Goal: Task Accomplishment & Management: Use online tool/utility

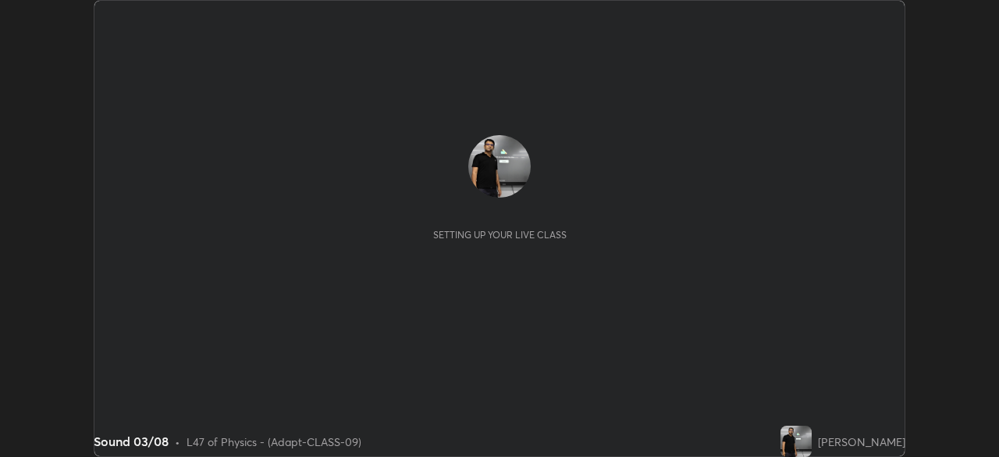
scroll to position [457, 998]
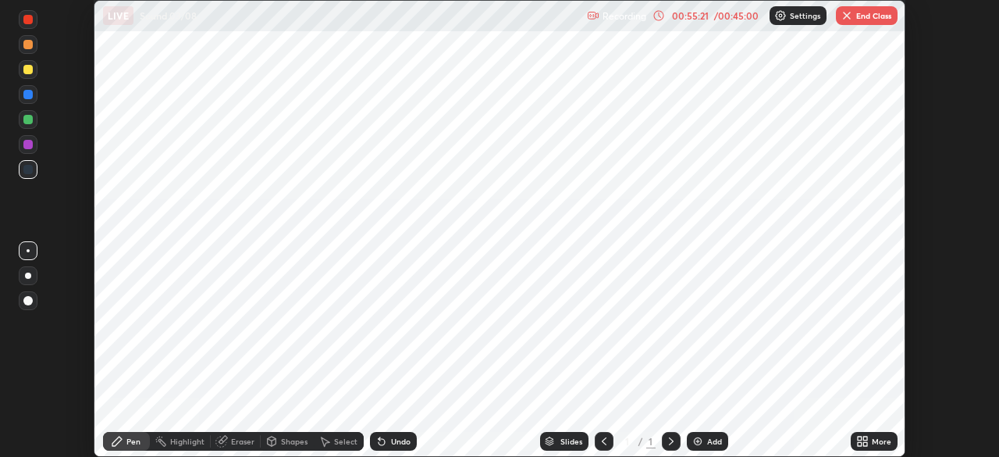
click at [379, 434] on div "Undo" at bounding box center [393, 441] width 47 height 19
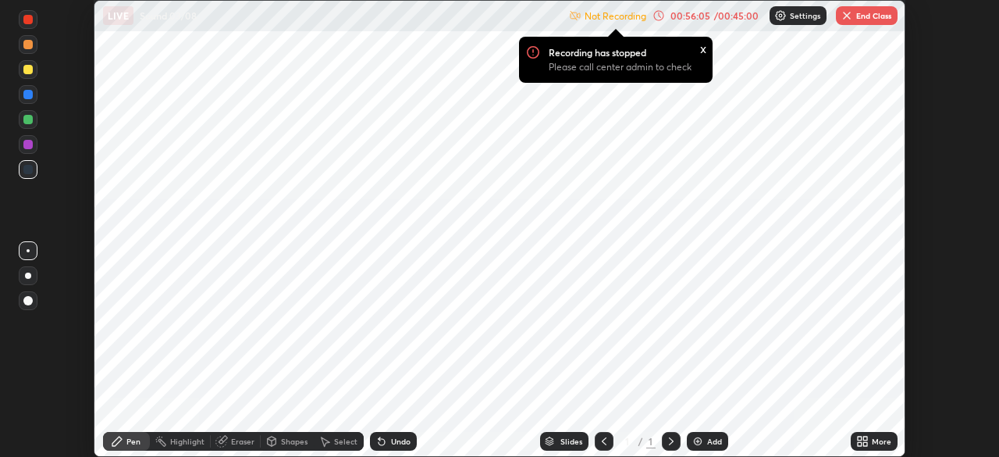
click at [852, 21] on img "button" at bounding box center [846, 15] width 12 height 12
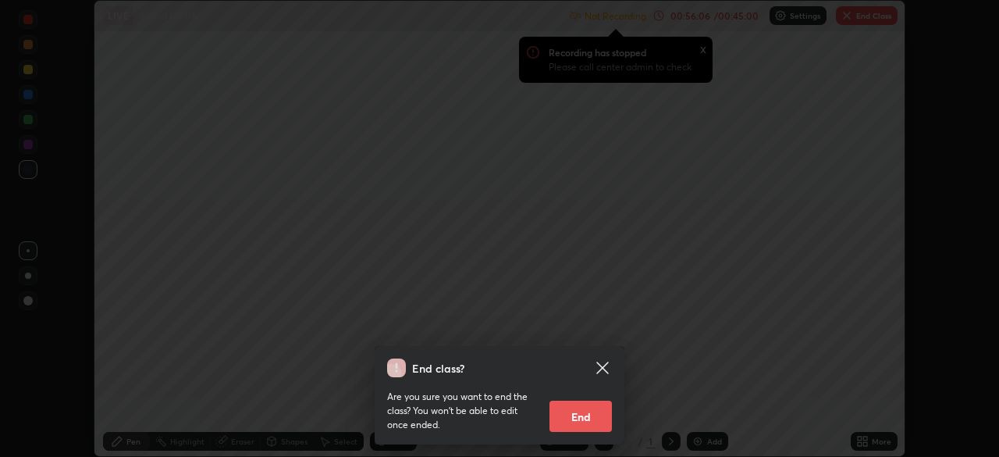
click at [572, 414] on button "End" at bounding box center [580, 415] width 62 height 31
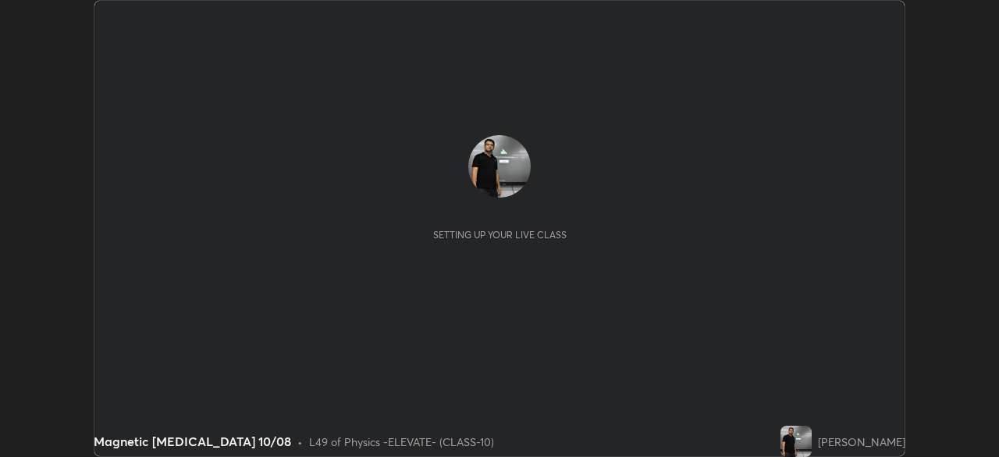
scroll to position [457, 998]
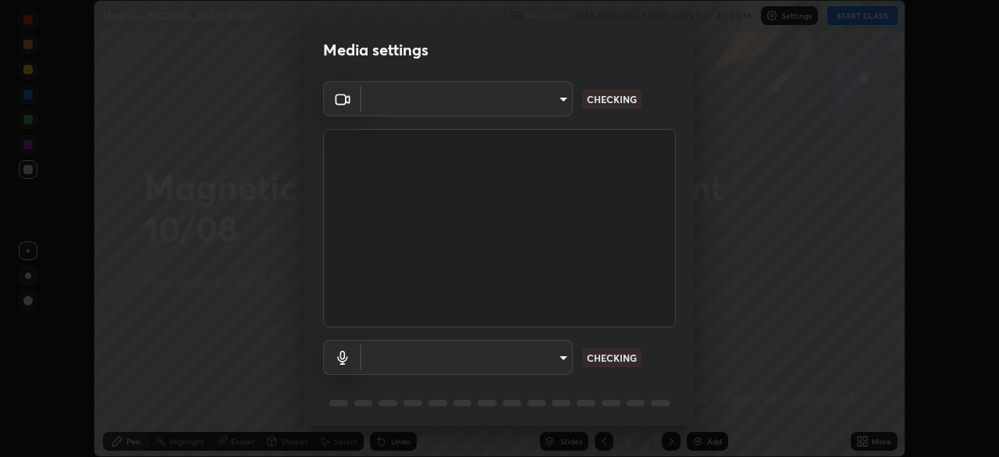
type input "4d63cd10dcc1379e9927399513255d12d620b7bbb39ca773e0f9116a90128a71"
type input "6ffb47fb851f2b5fd4122b4f50b1e702015d3d597fec63146905f50527deba24"
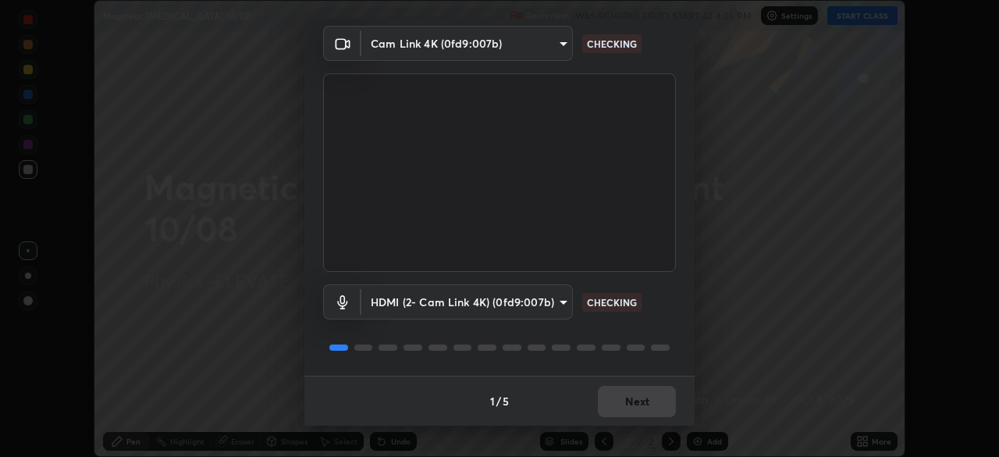
click at [631, 395] on div "1 / 5 Next" at bounding box center [499, 400] width 390 height 50
click at [645, 400] on div "1 / 5 Next" at bounding box center [499, 400] width 390 height 50
click at [654, 403] on div "1 / 5 Next" at bounding box center [499, 400] width 390 height 50
click at [655, 403] on div "1 / 5 Next" at bounding box center [499, 400] width 390 height 50
click at [658, 402] on div "1 / 5 Next" at bounding box center [499, 400] width 390 height 50
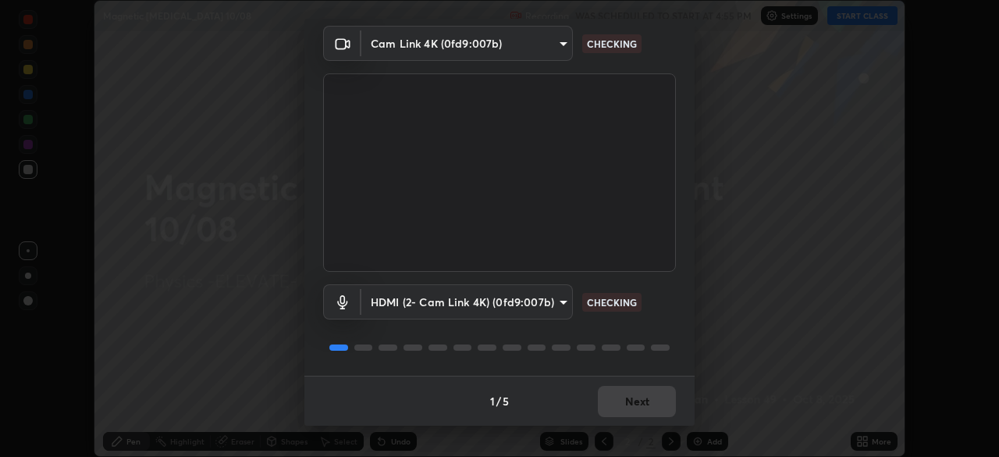
click at [660, 400] on div "1 / 5 Next" at bounding box center [499, 400] width 390 height 50
click at [662, 399] on div "1 / 5 Next" at bounding box center [499, 400] width 390 height 50
click at [654, 398] on div "1 / 5 Next" at bounding box center [499, 400] width 390 height 50
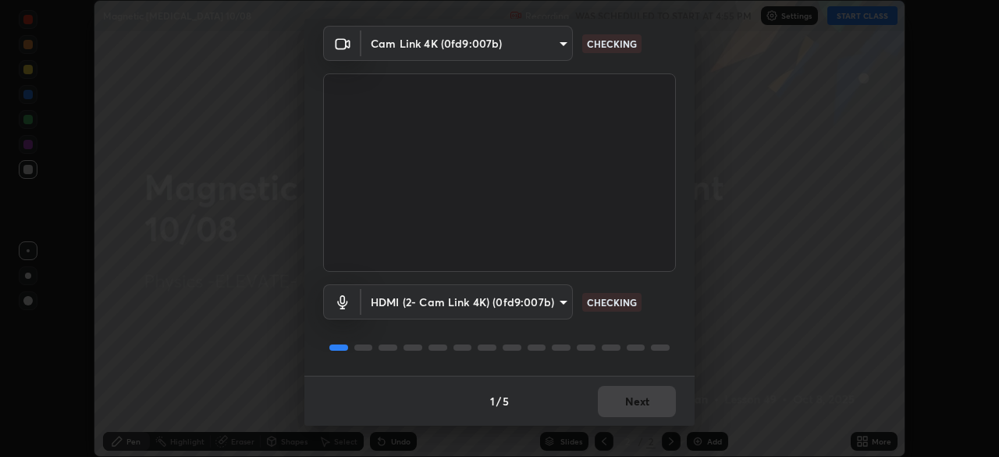
click at [650, 397] on div "1 / 5 Next" at bounding box center [499, 400] width 390 height 50
click at [652, 398] on div "1 / 5 Next" at bounding box center [499, 400] width 390 height 50
click at [655, 398] on button "Next" at bounding box center [637, 400] width 78 height 31
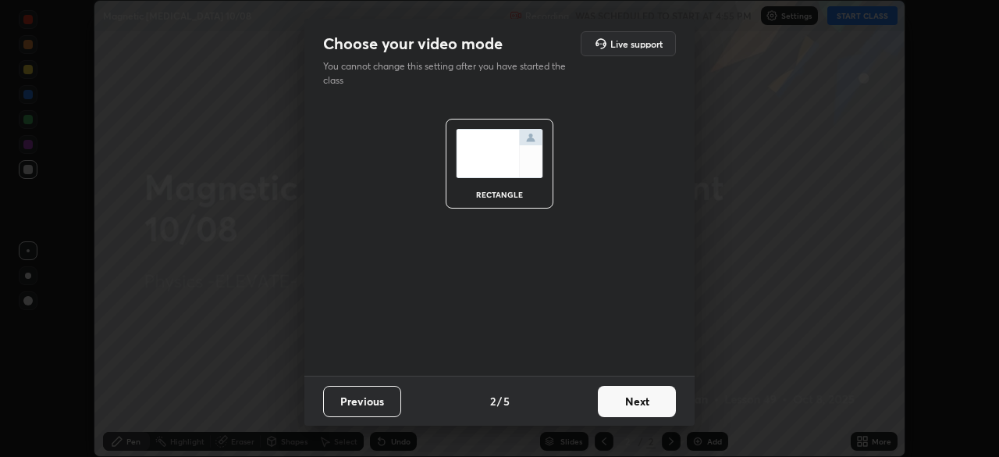
scroll to position [0, 0]
click at [655, 401] on button "Next" at bounding box center [637, 400] width 78 height 31
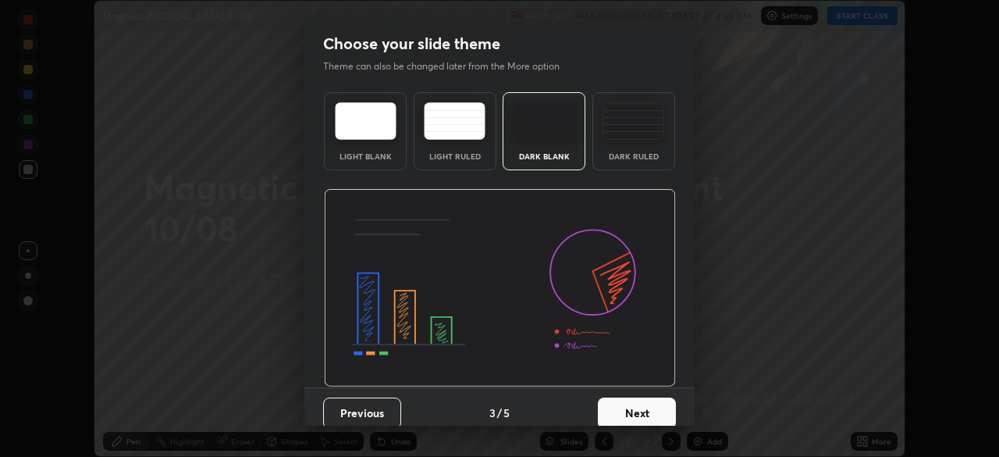
click at [658, 403] on button "Next" at bounding box center [637, 412] width 78 height 31
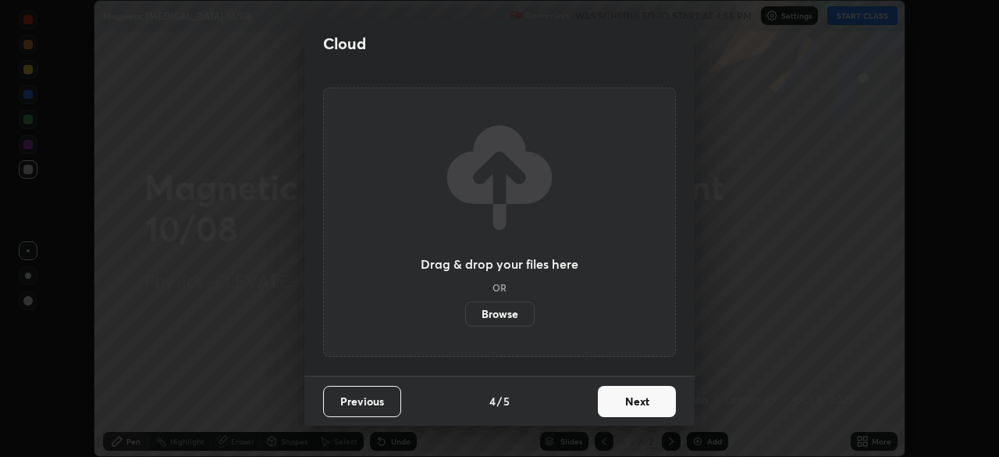
click at [663, 404] on button "Next" at bounding box center [637, 400] width 78 height 31
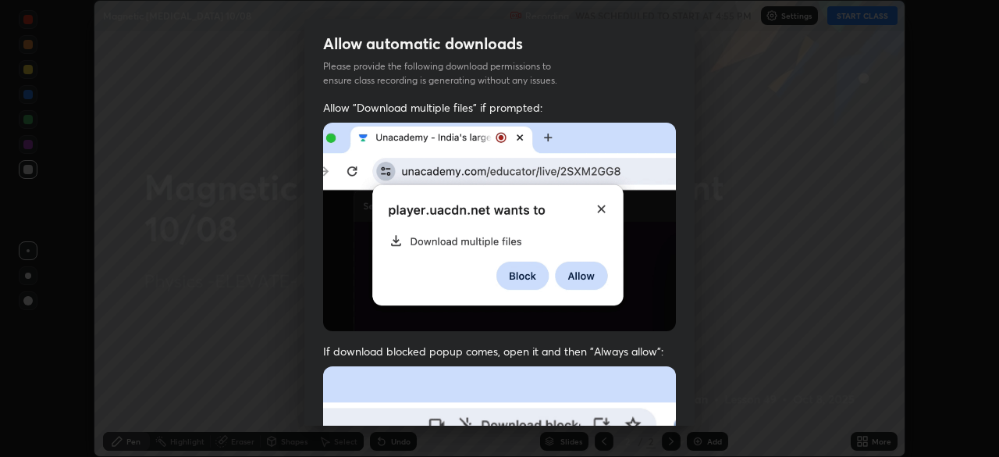
click at [673, 402] on div "Allow "Download multiple files" if prompted: If download blocked popup comes, o…" at bounding box center [499, 428] width 390 height 657
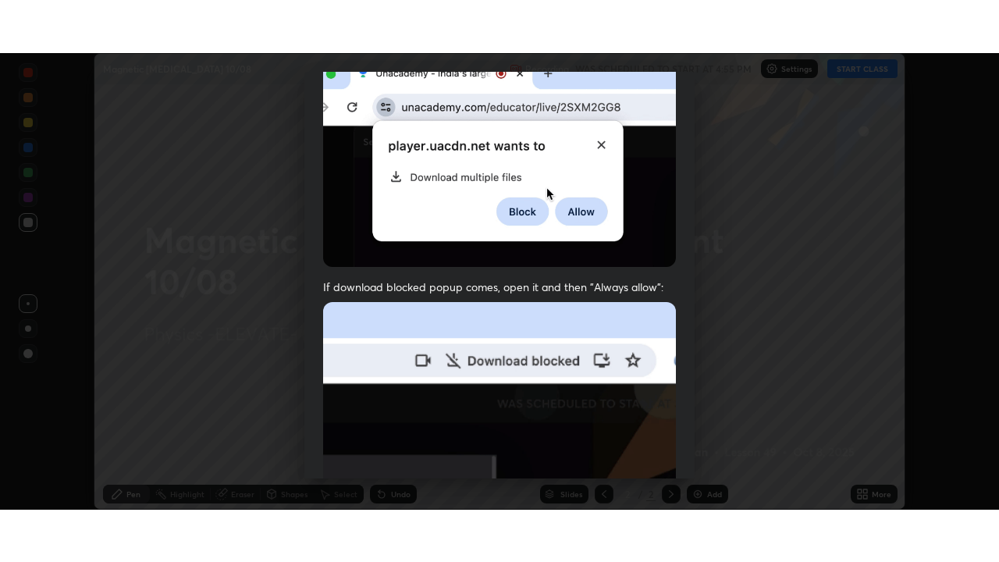
scroll to position [374, 0]
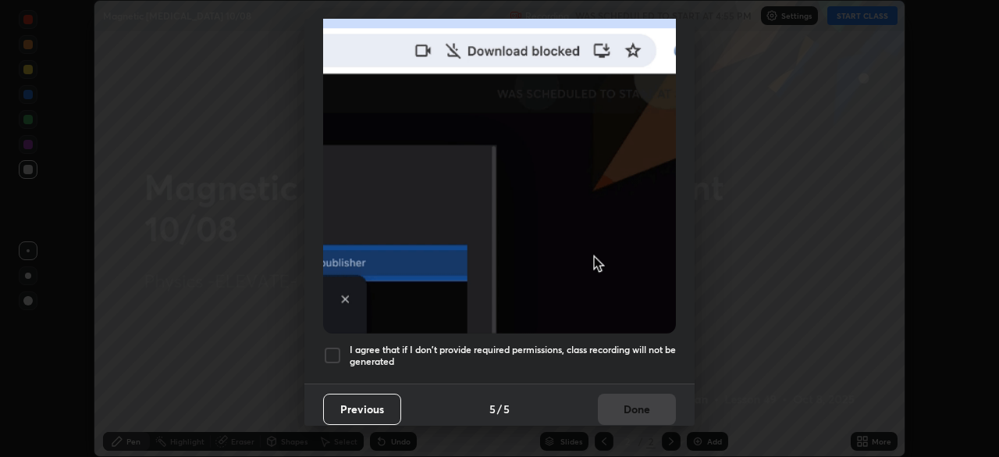
click at [335, 346] on div at bounding box center [332, 355] width 19 height 19
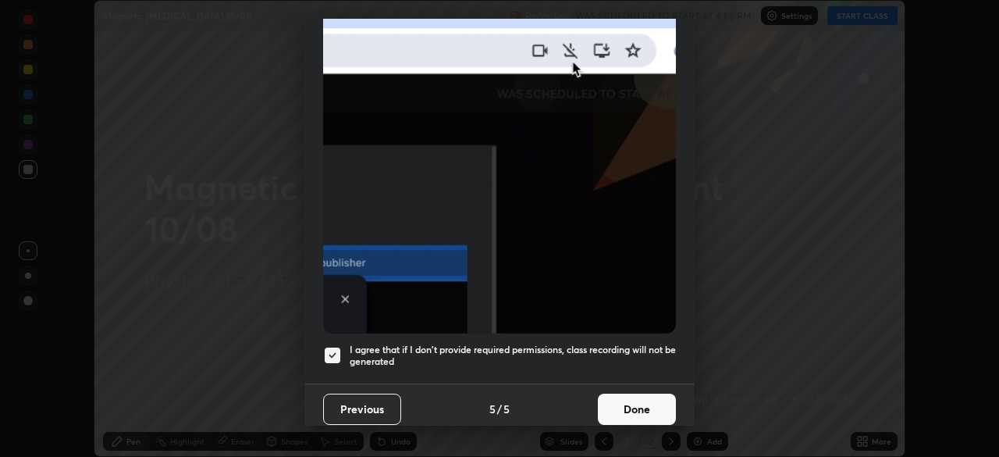
click at [631, 393] on button "Done" at bounding box center [637, 408] width 78 height 31
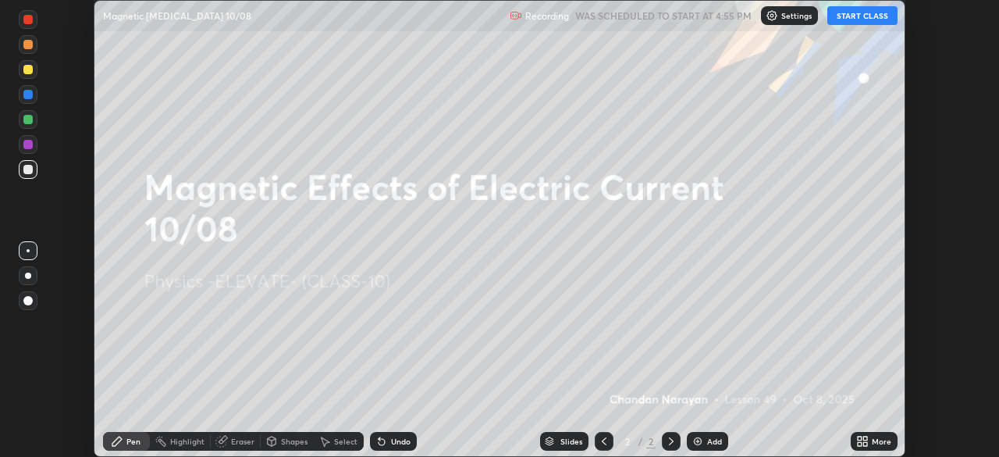
click at [862, 442] on icon at bounding box center [862, 441] width 12 height 12
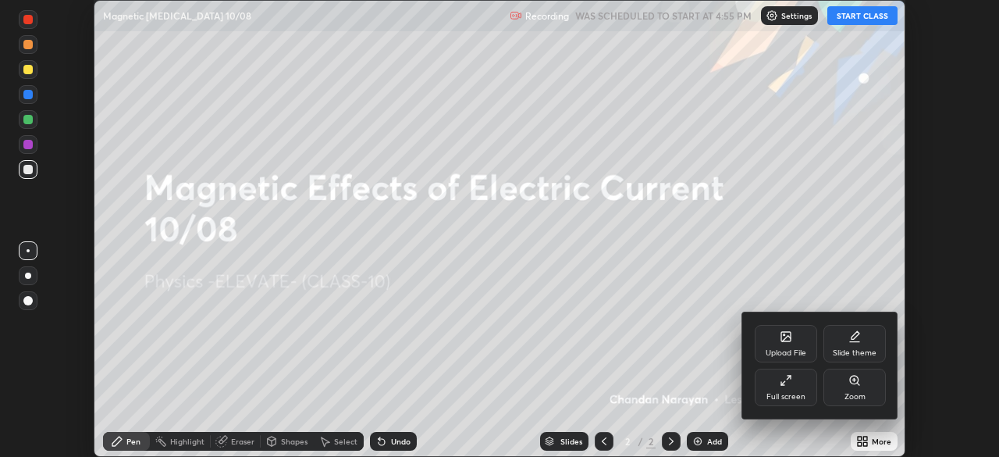
click at [790, 403] on div "Full screen" at bounding box center [786, 386] width 62 height 37
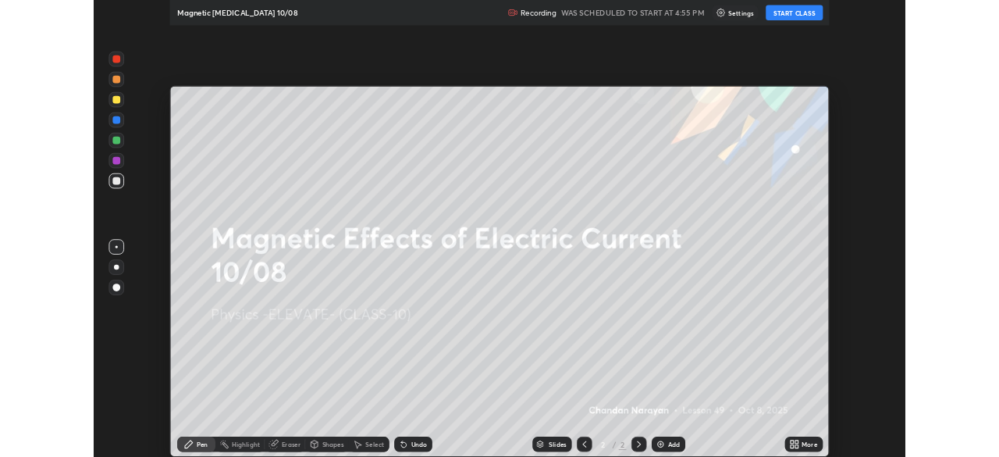
scroll to position [562, 999]
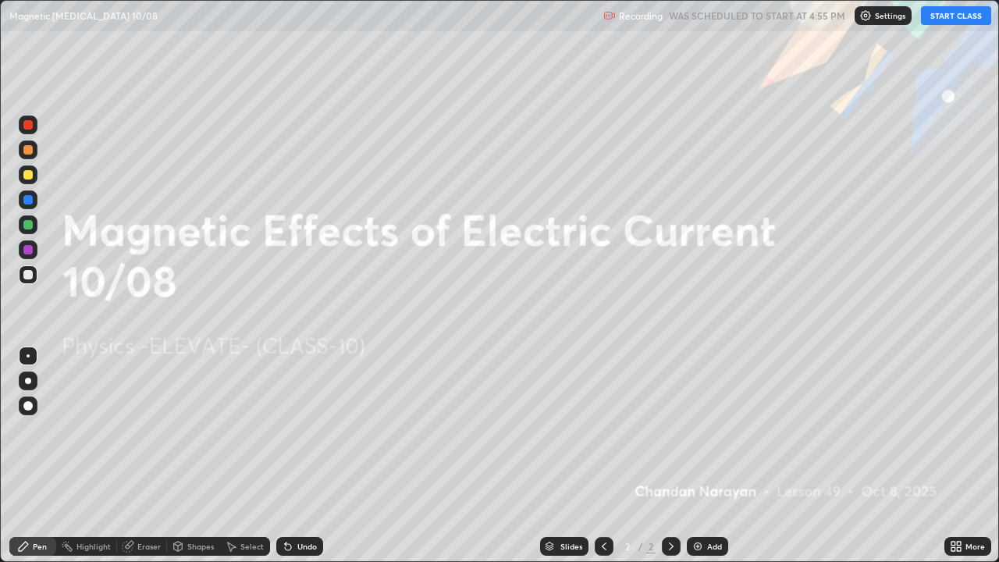
click at [945, 20] on button "START CLASS" at bounding box center [956, 15] width 70 height 19
click at [702, 456] on div "Add" at bounding box center [707, 546] width 41 height 19
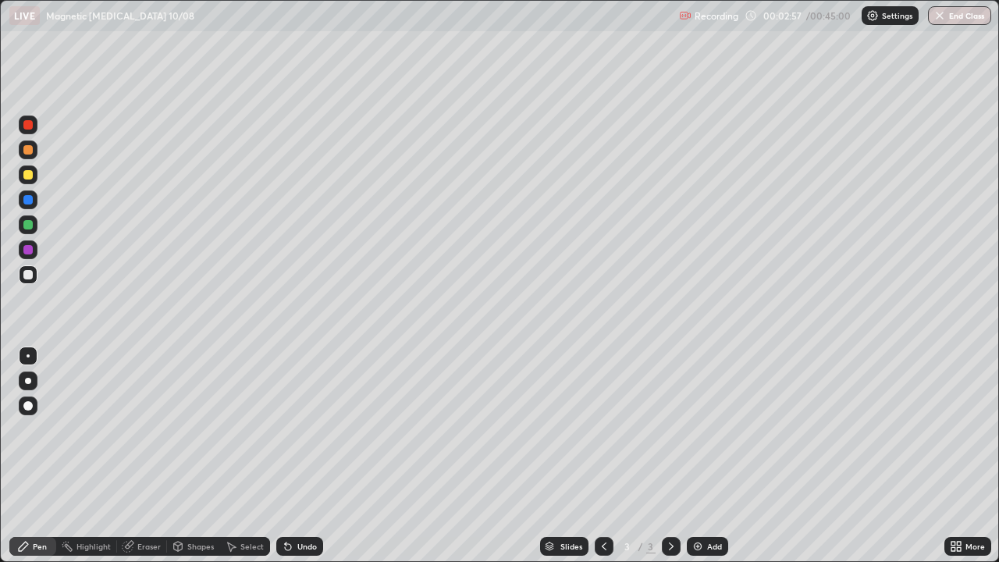
click at [306, 456] on div "Undo" at bounding box center [307, 546] width 20 height 8
click at [305, 456] on div "Undo" at bounding box center [307, 546] width 20 height 8
click at [702, 456] on div "Add" at bounding box center [707, 546] width 41 height 19
click at [25, 183] on div at bounding box center [28, 174] width 19 height 19
click at [709, 456] on div "Add" at bounding box center [714, 546] width 15 height 8
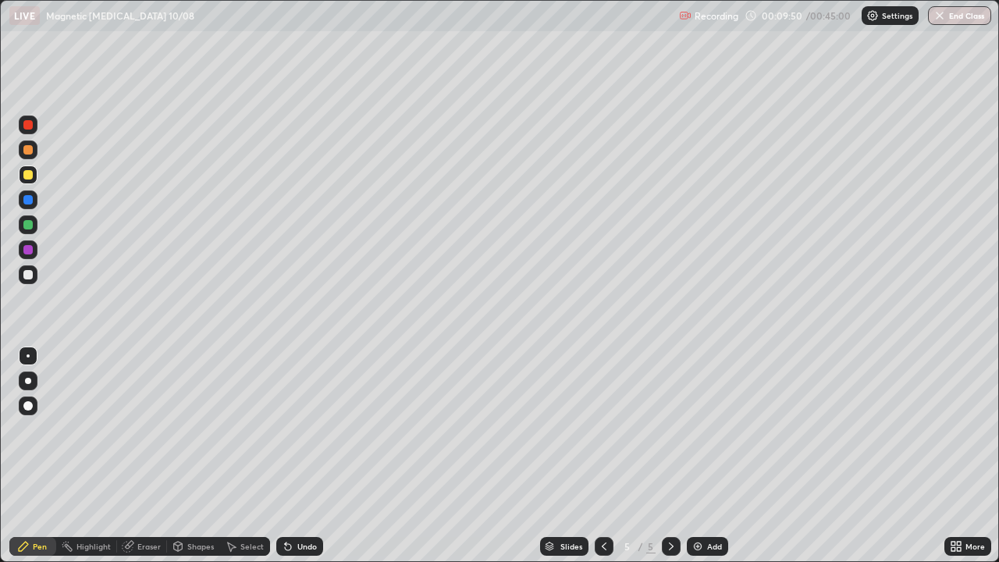
click at [297, 456] on div "Undo" at bounding box center [307, 546] width 20 height 8
click at [151, 456] on div "Eraser" at bounding box center [148, 546] width 23 height 8
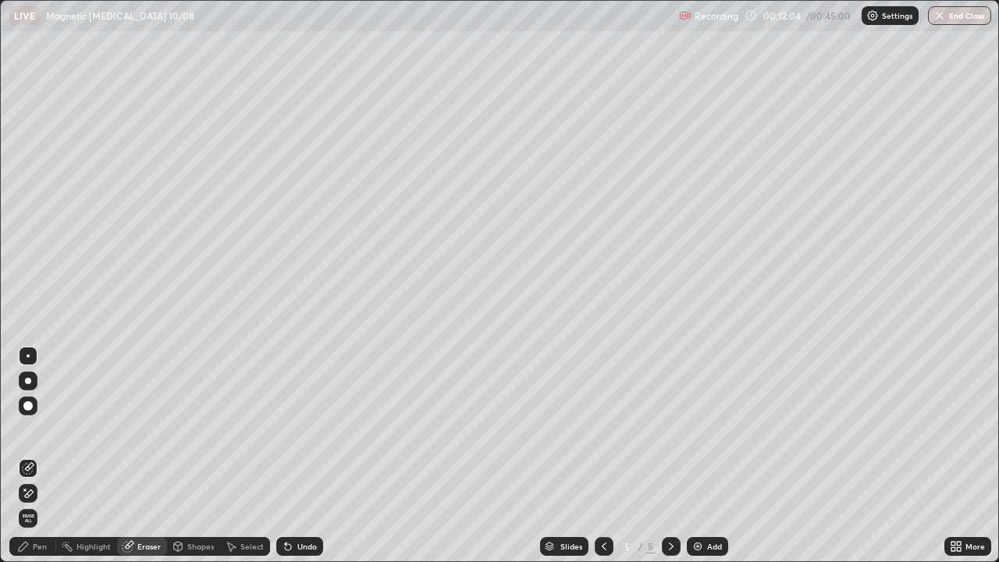
click at [40, 456] on div "Pen" at bounding box center [40, 546] width 14 height 8
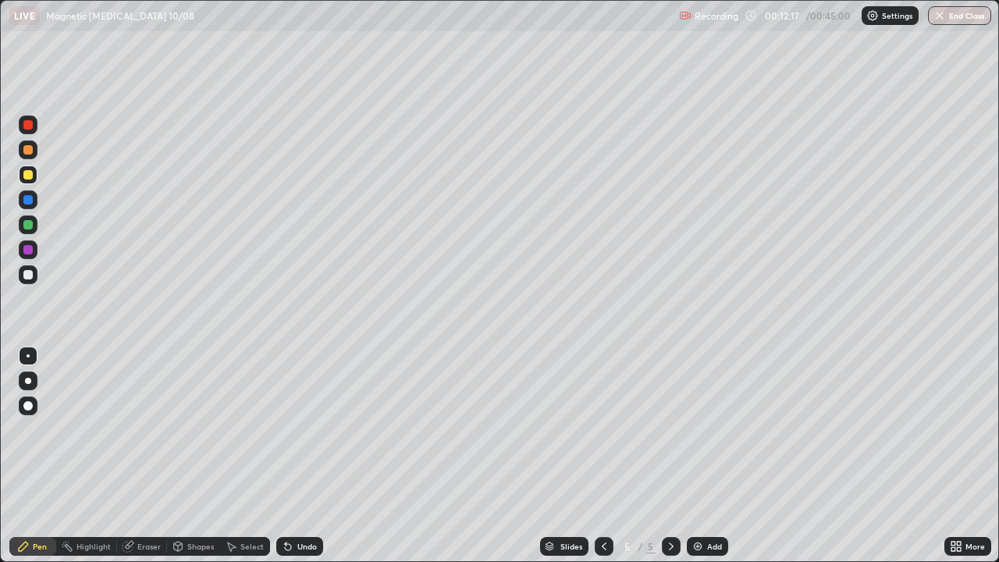
click at [304, 456] on div "Undo" at bounding box center [307, 546] width 20 height 8
click at [306, 456] on div "Undo" at bounding box center [299, 546] width 47 height 19
click at [714, 456] on div "Add" at bounding box center [714, 546] width 15 height 8
click at [300, 456] on div "Undo" at bounding box center [307, 546] width 20 height 8
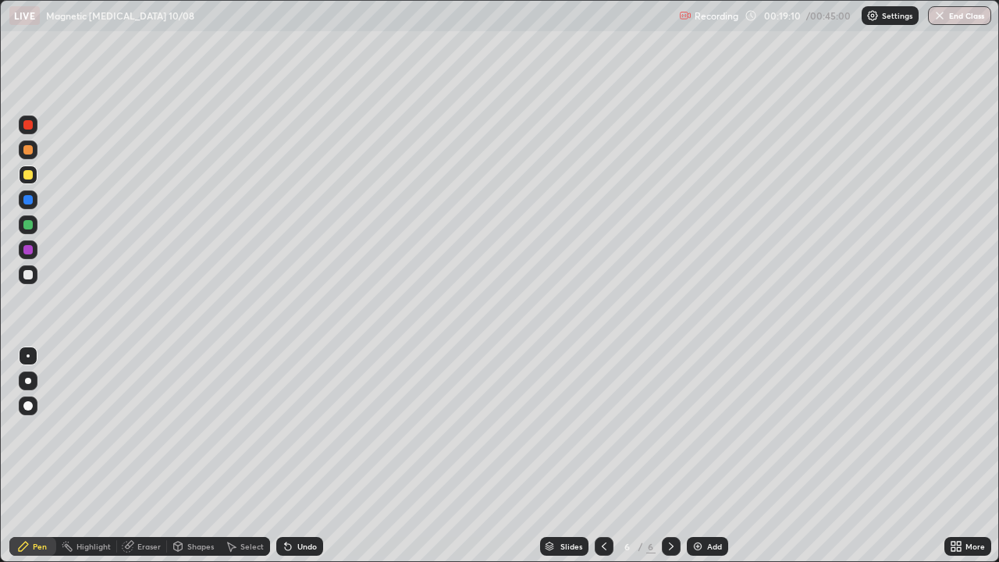
click at [27, 275] on div at bounding box center [27, 274] width 9 height 9
click at [30, 182] on div at bounding box center [28, 174] width 19 height 19
click at [299, 456] on div "Undo" at bounding box center [307, 546] width 20 height 8
click at [293, 456] on div "Undo" at bounding box center [299, 546] width 47 height 19
click at [702, 456] on img at bounding box center [697, 546] width 12 height 12
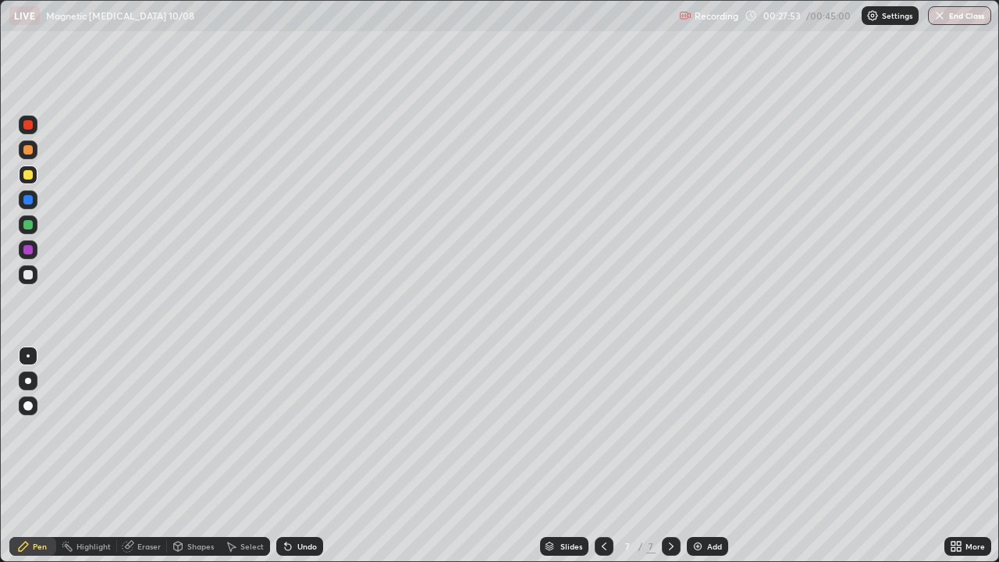
click at [289, 456] on icon at bounding box center [288, 546] width 12 height 12
click at [297, 456] on div "Undo" at bounding box center [307, 546] width 20 height 8
click at [708, 456] on div "Add" at bounding box center [714, 546] width 15 height 8
click at [293, 456] on div "Undo" at bounding box center [299, 546] width 47 height 19
click at [30, 227] on div at bounding box center [27, 224] width 9 height 9
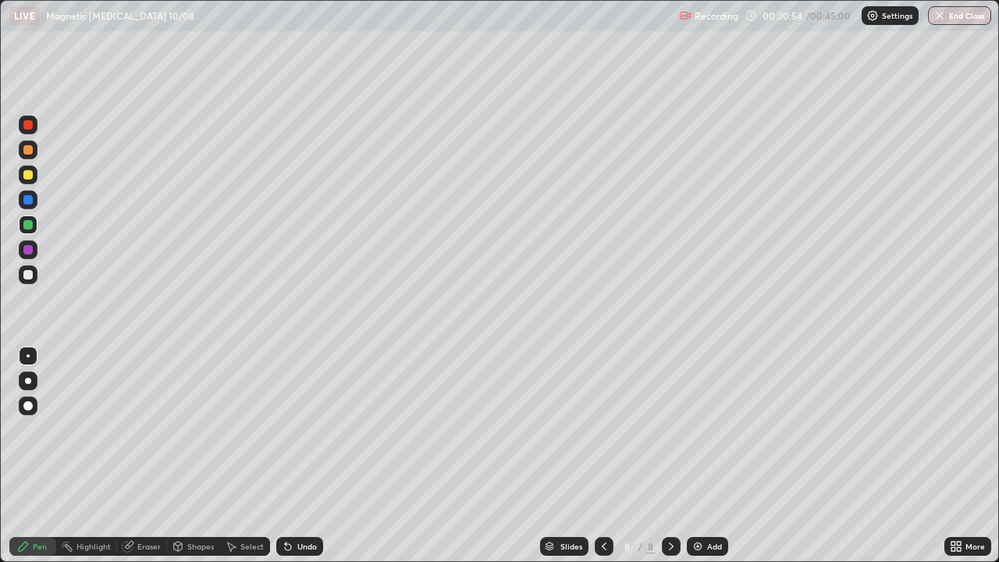
click at [286, 456] on icon at bounding box center [288, 547] width 6 height 6
click at [285, 456] on icon at bounding box center [286, 543] width 2 height 2
click at [27, 176] on div at bounding box center [27, 174] width 9 height 9
click at [28, 225] on div at bounding box center [27, 224] width 9 height 9
click at [28, 176] on div at bounding box center [27, 174] width 9 height 9
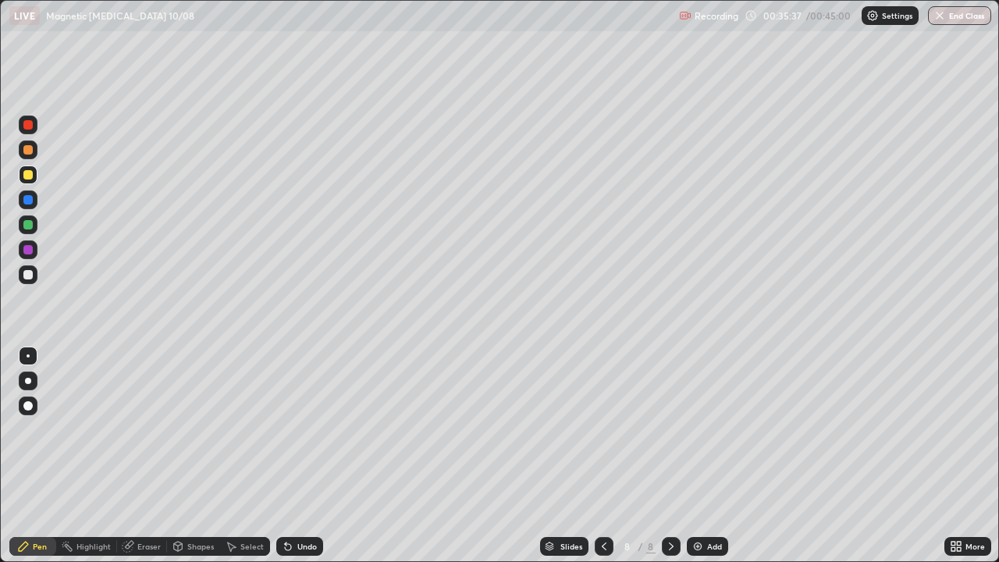
click at [698, 456] on img at bounding box center [697, 546] width 12 height 12
click at [25, 225] on div at bounding box center [27, 224] width 9 height 9
click at [27, 175] on div at bounding box center [27, 174] width 9 height 9
click at [26, 226] on div at bounding box center [27, 224] width 9 height 9
click at [30, 172] on div at bounding box center [27, 174] width 9 height 9
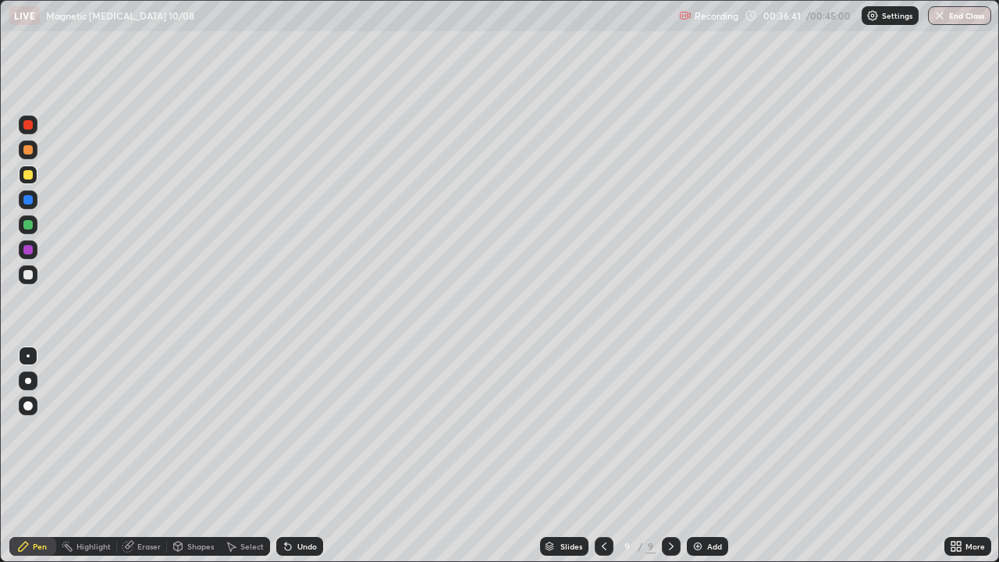
click at [299, 456] on div "Undo" at bounding box center [307, 546] width 20 height 8
click at [287, 456] on icon at bounding box center [288, 547] width 6 height 6
click at [32, 223] on div at bounding box center [27, 224] width 9 height 9
click at [297, 456] on div "Undo" at bounding box center [307, 546] width 20 height 8
click at [300, 456] on div "Undo" at bounding box center [307, 546] width 20 height 8
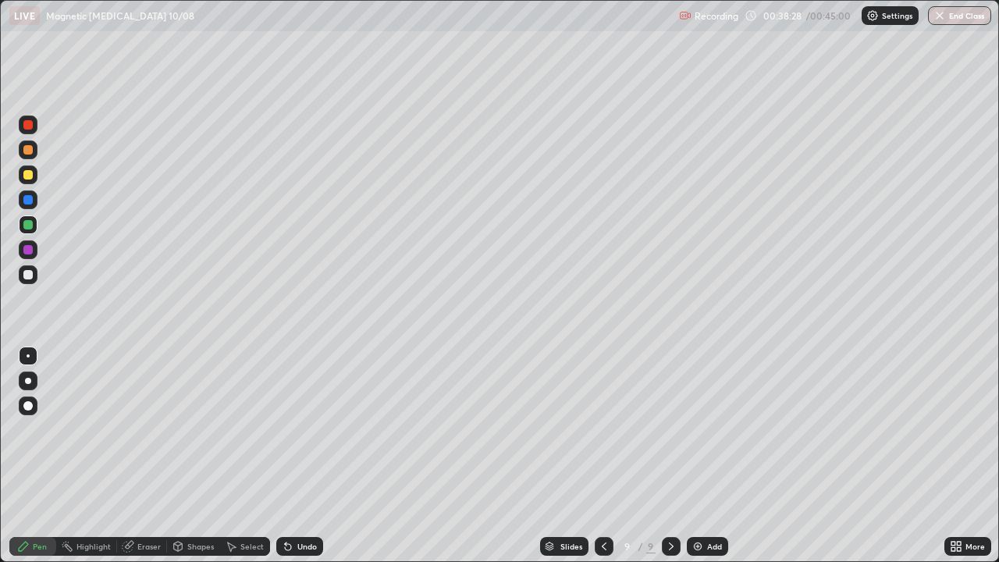
click at [303, 456] on div "Undo" at bounding box center [307, 546] width 20 height 8
click at [27, 179] on div at bounding box center [27, 174] width 9 height 9
click at [702, 456] on img at bounding box center [697, 546] width 12 height 12
click at [23, 229] on div at bounding box center [28, 224] width 19 height 19
click at [30, 178] on div at bounding box center [27, 174] width 9 height 9
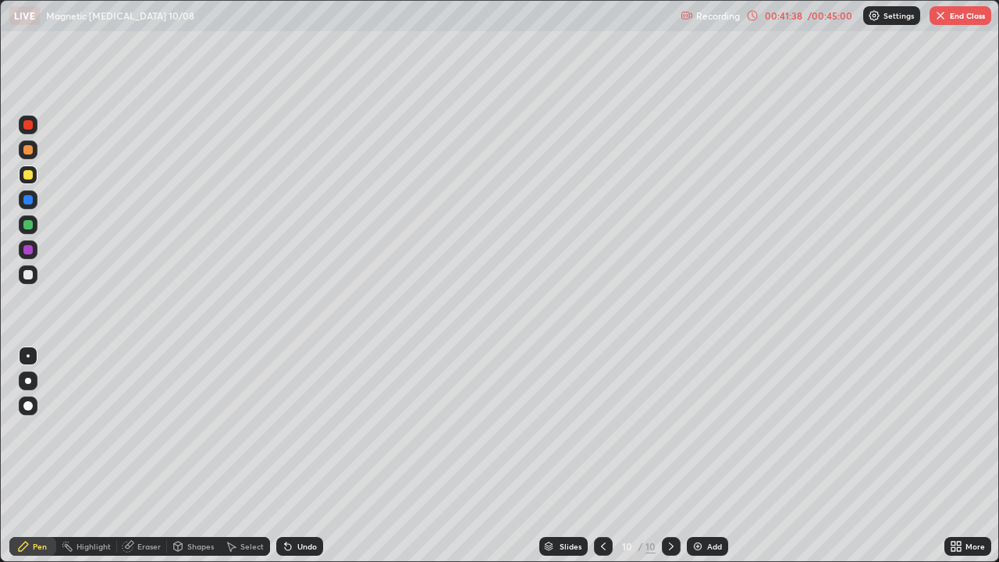
click at [705, 456] on div "Add" at bounding box center [707, 546] width 41 height 19
click at [27, 227] on div at bounding box center [27, 224] width 9 height 9
click at [32, 176] on div at bounding box center [27, 174] width 9 height 9
click at [967, 14] on button "End Class" at bounding box center [960, 15] width 62 height 19
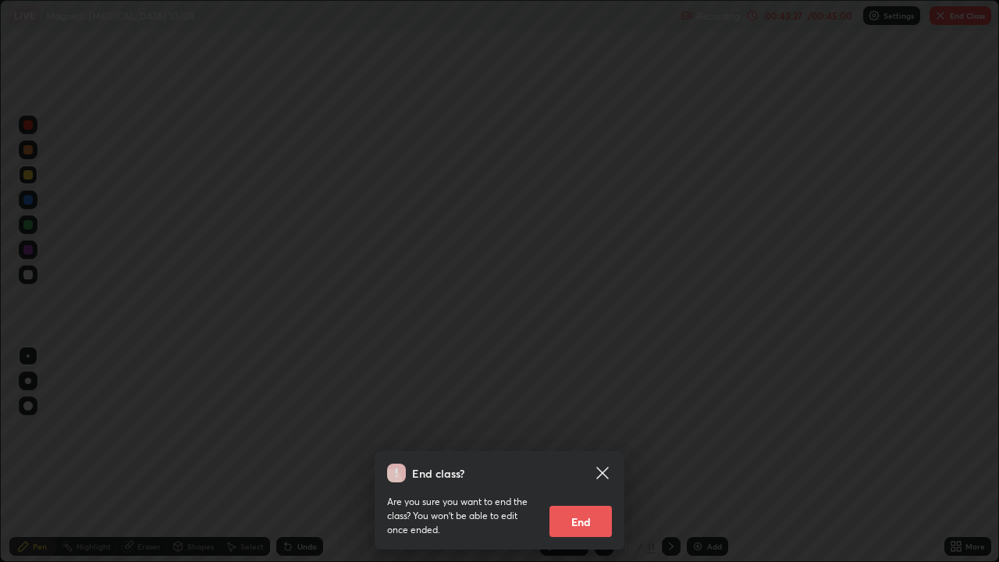
click at [592, 456] on button "End" at bounding box center [580, 521] width 62 height 31
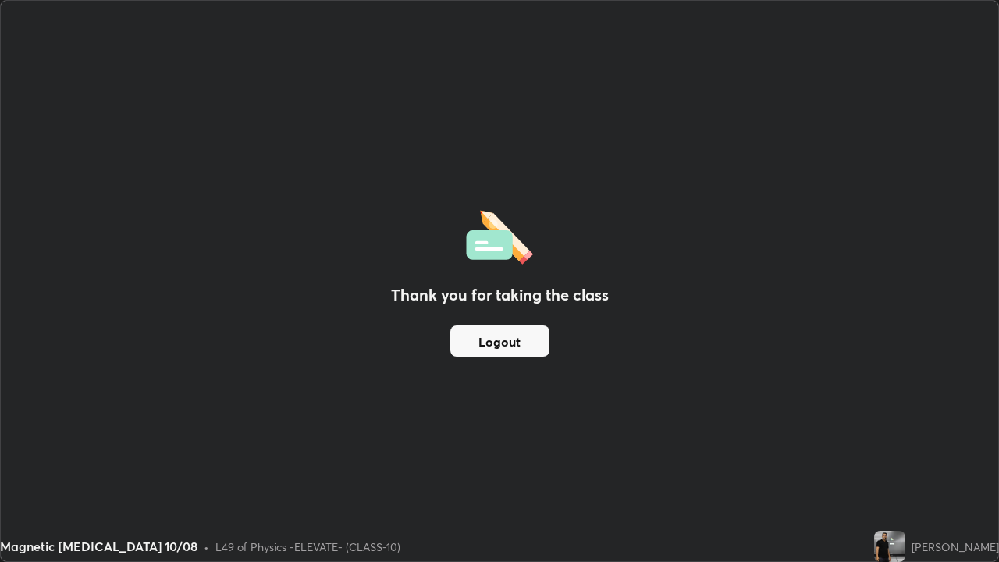
click at [474, 347] on button "Logout" at bounding box center [499, 340] width 99 height 31
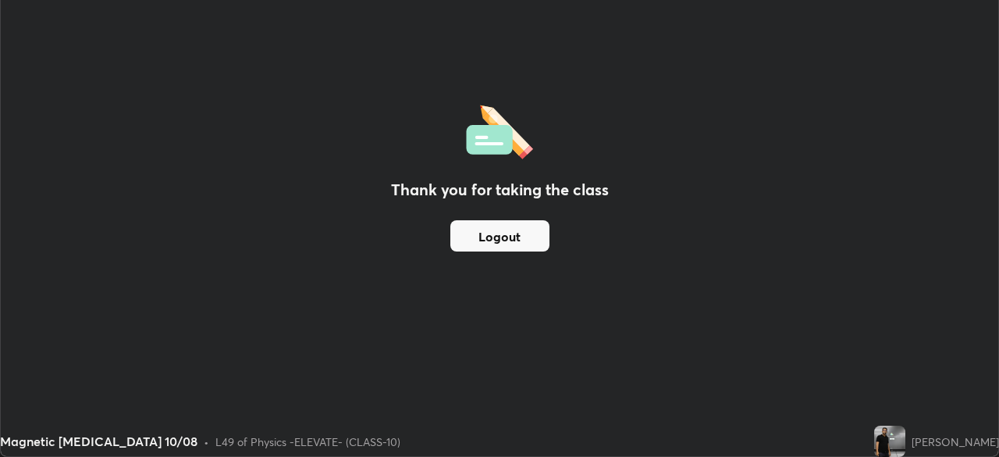
scroll to position [77579, 77036]
